Goal: Task Accomplishment & Management: Complete application form

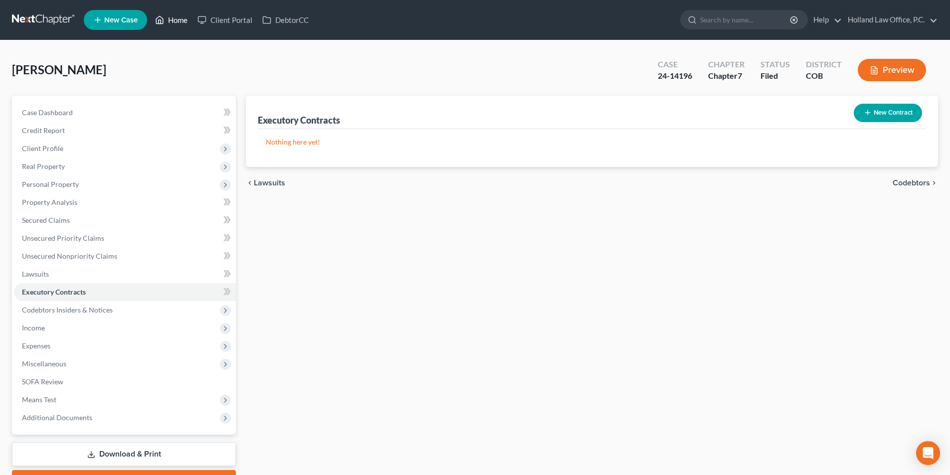
click at [181, 22] on link "Home" at bounding box center [171, 20] width 42 height 18
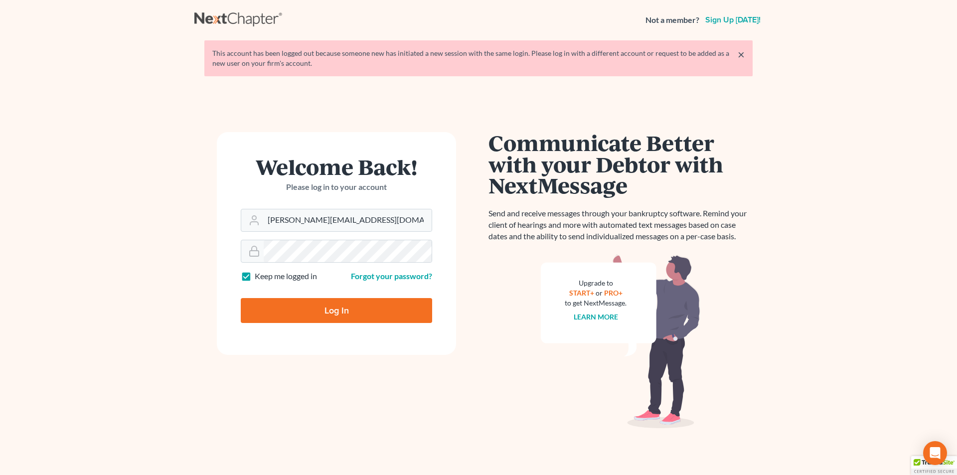
click at [313, 308] on input "Log In" at bounding box center [336, 310] width 191 height 25
type input "Thinking..."
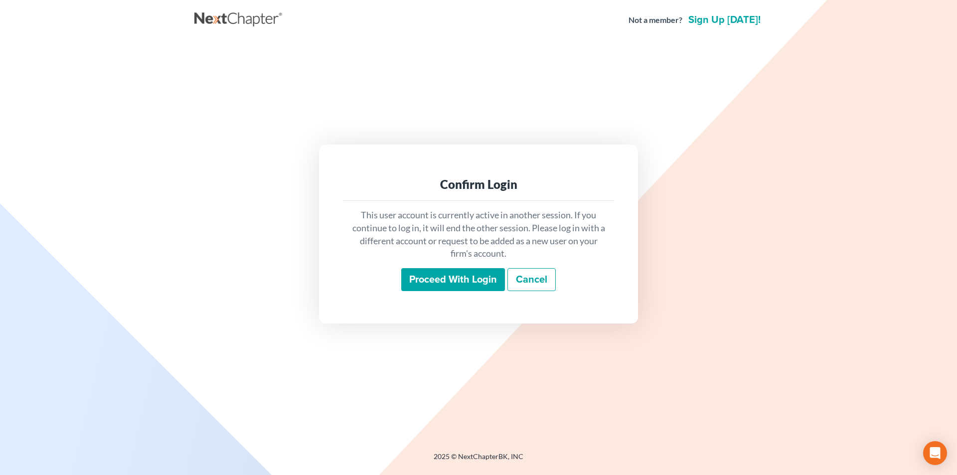
click at [421, 285] on input "Proceed with login" at bounding box center [453, 279] width 104 height 23
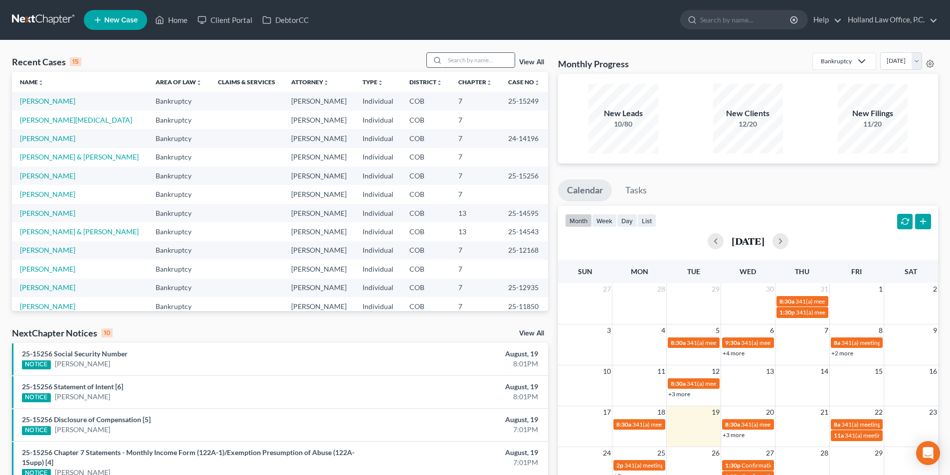
click at [458, 61] on input "search" at bounding box center [480, 60] width 70 height 14
click at [46, 120] on link "[PERSON_NAME][MEDICAL_DATA]" at bounding box center [76, 120] width 112 height 8
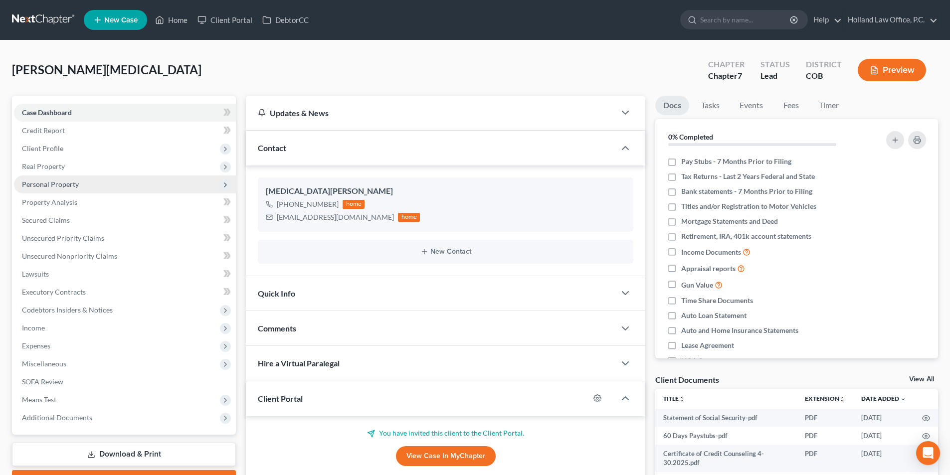
click at [59, 184] on span "Personal Property" at bounding box center [50, 184] width 57 height 8
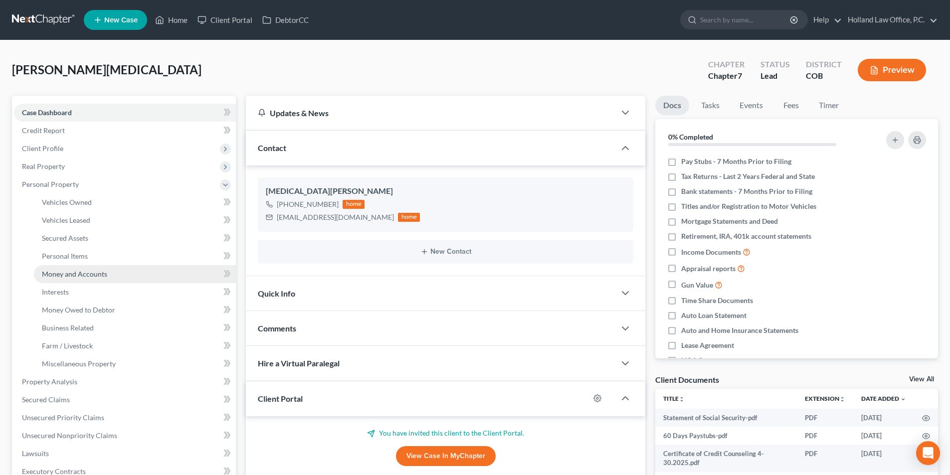
click at [76, 276] on span "Money and Accounts" at bounding box center [74, 274] width 65 height 8
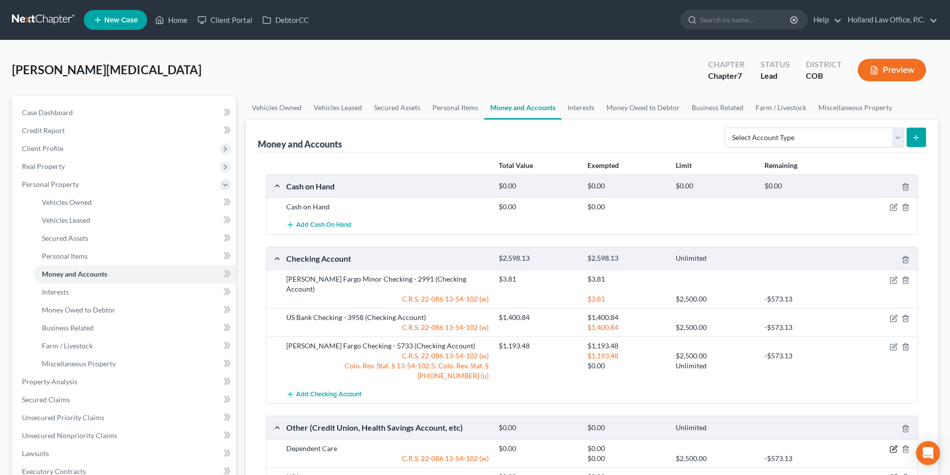
click at [893, 445] on icon "button" at bounding box center [893, 449] width 8 height 8
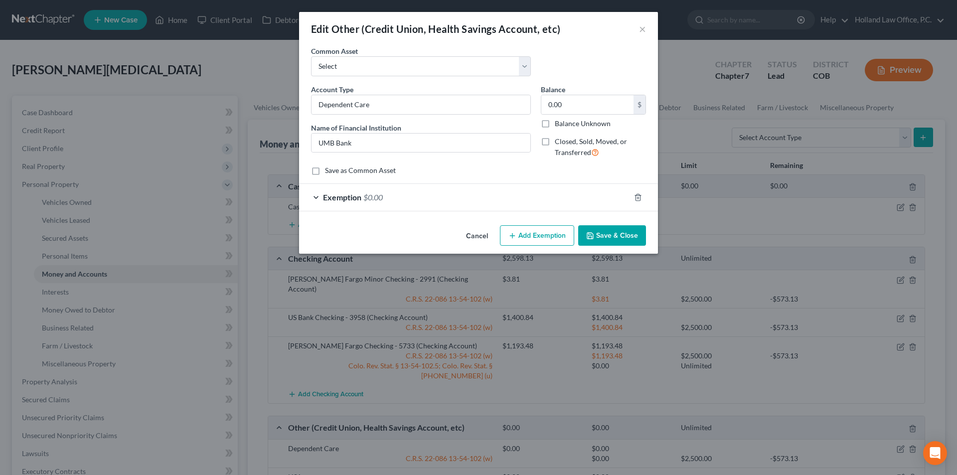
click at [522, 231] on button "Add Exemption" at bounding box center [537, 235] width 74 height 21
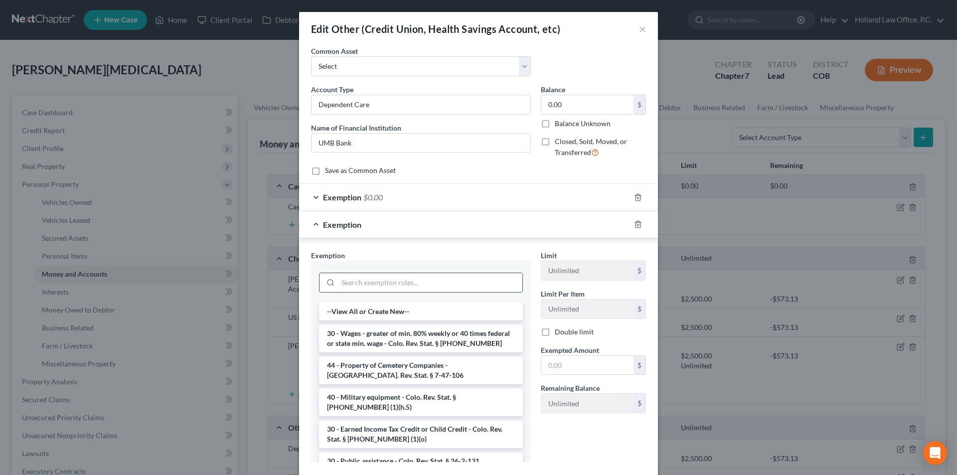
click at [419, 287] on input "search" at bounding box center [430, 282] width 184 height 19
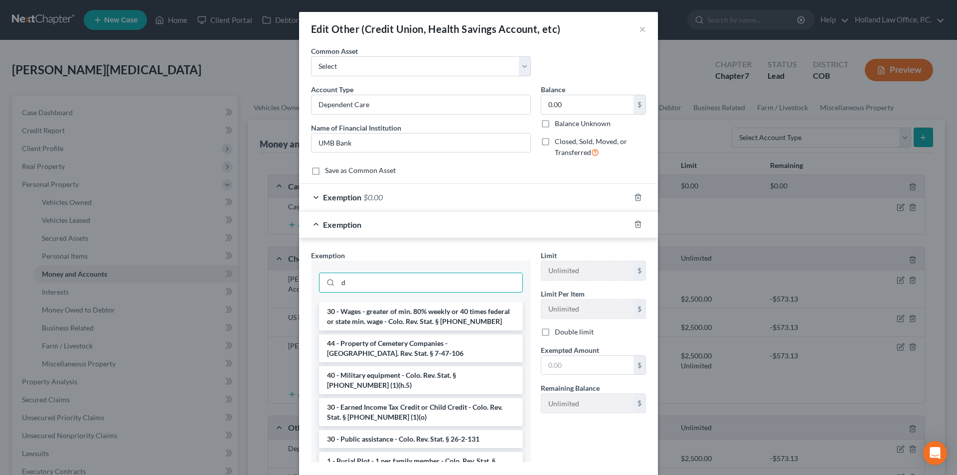
type input "d"
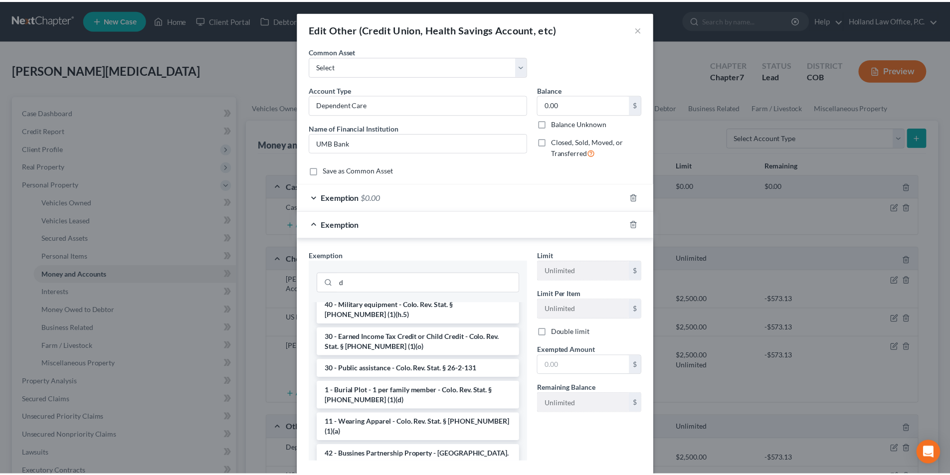
scroll to position [81, 0]
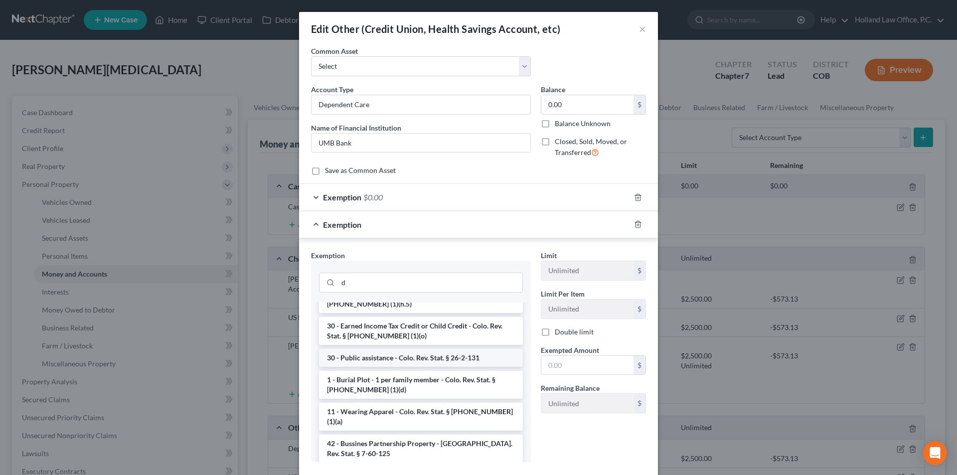
click at [461, 358] on li "30 - Public assistance - Colo. Rev. Stat. § 26-2-131" at bounding box center [421, 358] width 204 height 18
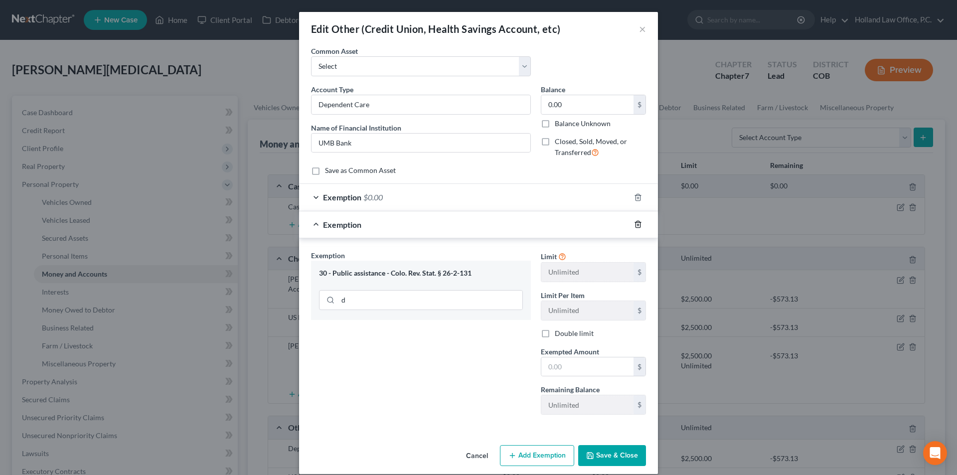
drag, startPoint x: 632, startPoint y: 224, endPoint x: 631, endPoint y: 234, distance: 10.0
click at [636, 223] on icon "button" at bounding box center [638, 224] width 4 height 6
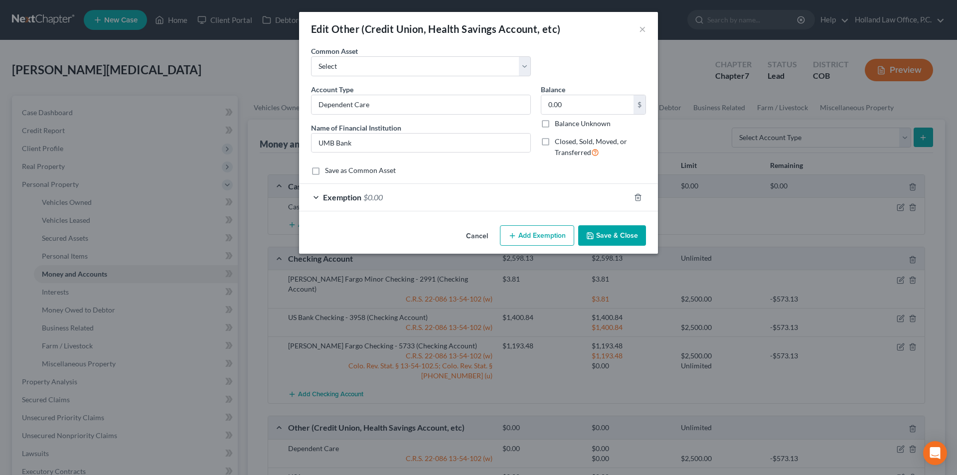
click at [605, 234] on button "Save & Close" at bounding box center [612, 235] width 68 height 21
